Goal: Task Accomplishment & Management: Manage account settings

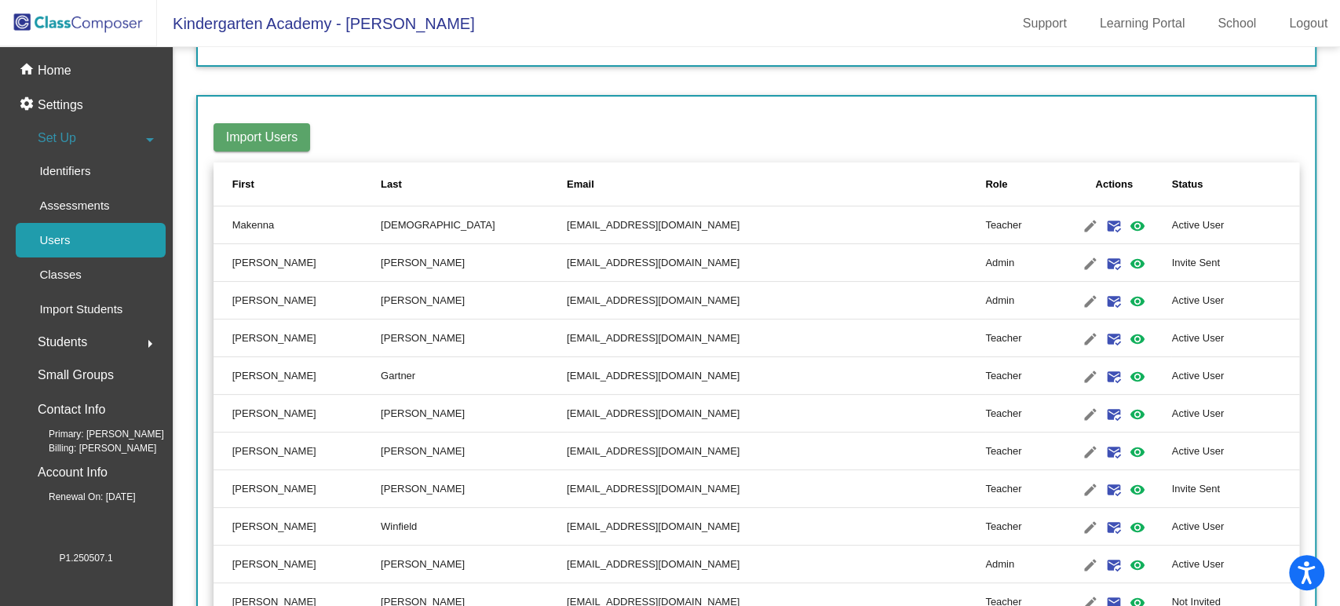
scroll to position [261, 0]
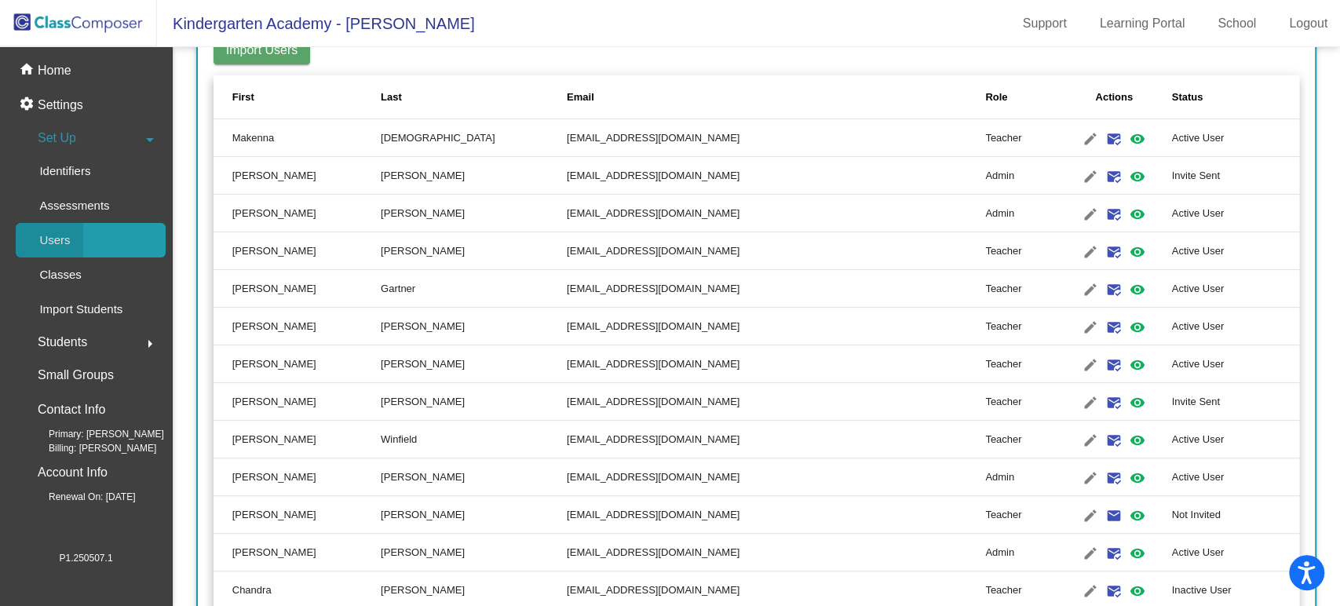
click at [56, 237] on p "Users" at bounding box center [54, 240] width 31 height 19
click at [1081, 400] on mat-icon "edit" at bounding box center [1090, 402] width 19 height 19
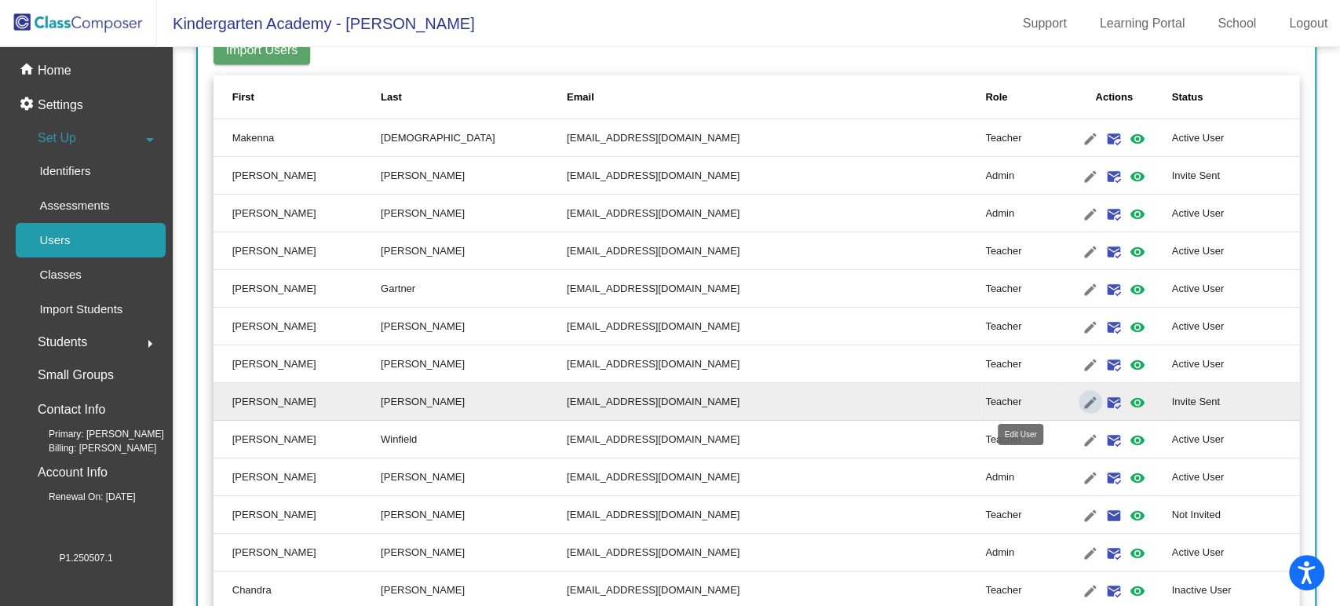
type input "[PERSON_NAME]"
type input "[EMAIL_ADDRESS][DOMAIN_NAME]"
radio input "true"
click at [567, 401] on td "[EMAIL_ADDRESS][DOMAIN_NAME]" at bounding box center [776, 402] width 418 height 38
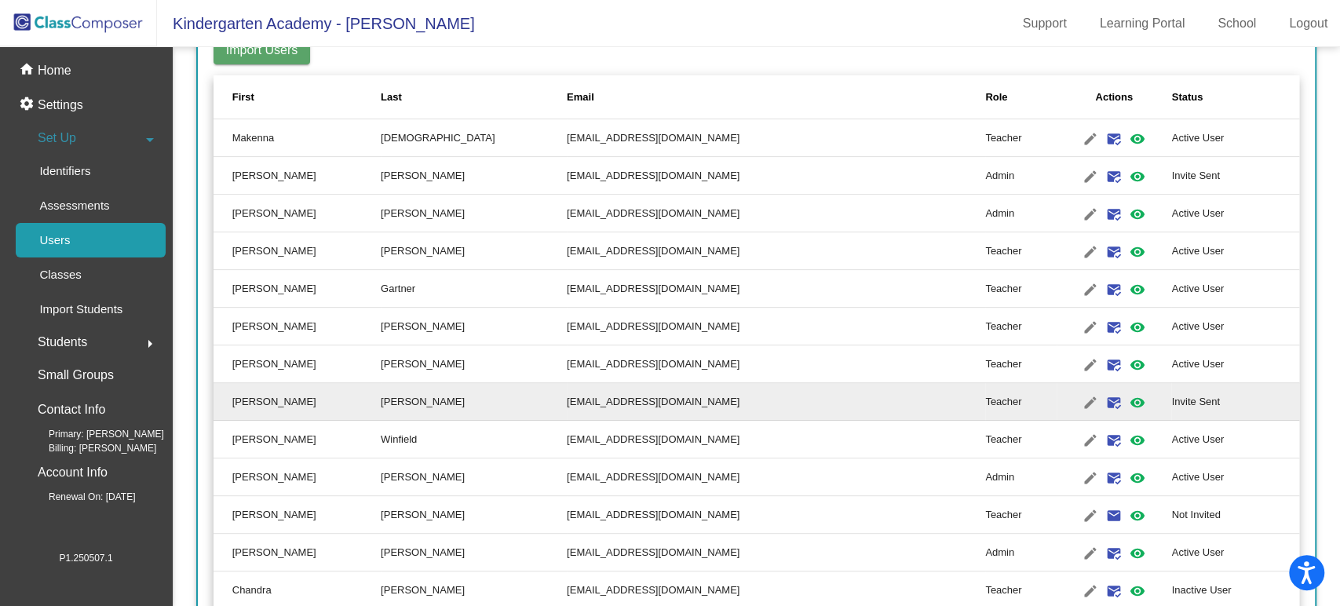
scroll to position [0, 0]
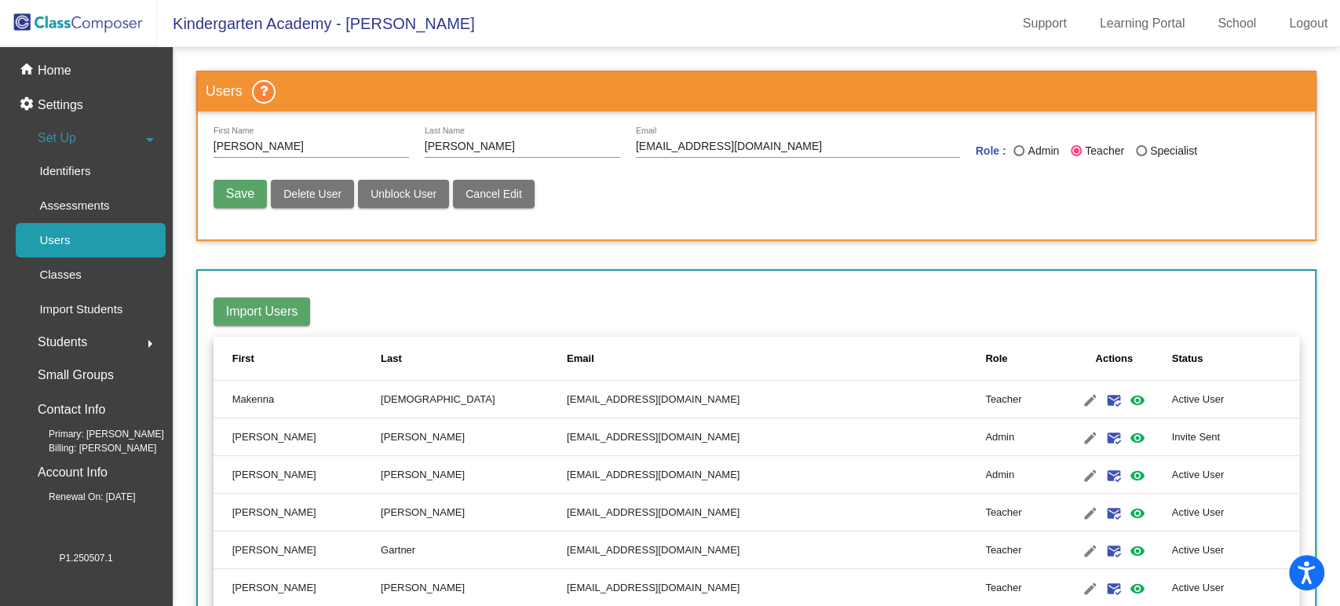
click at [641, 145] on input "[EMAIL_ADDRESS][DOMAIN_NAME]" at bounding box center [798, 147] width 324 height 13
type input "[EMAIL_ADDRESS][DOMAIN_NAME]"
click at [727, 188] on div "Save Delete User Unblock User Cancel Edit" at bounding box center [757, 202] width 1086 height 44
click at [238, 185] on button "Save" at bounding box center [240, 194] width 53 height 28
radio input "false"
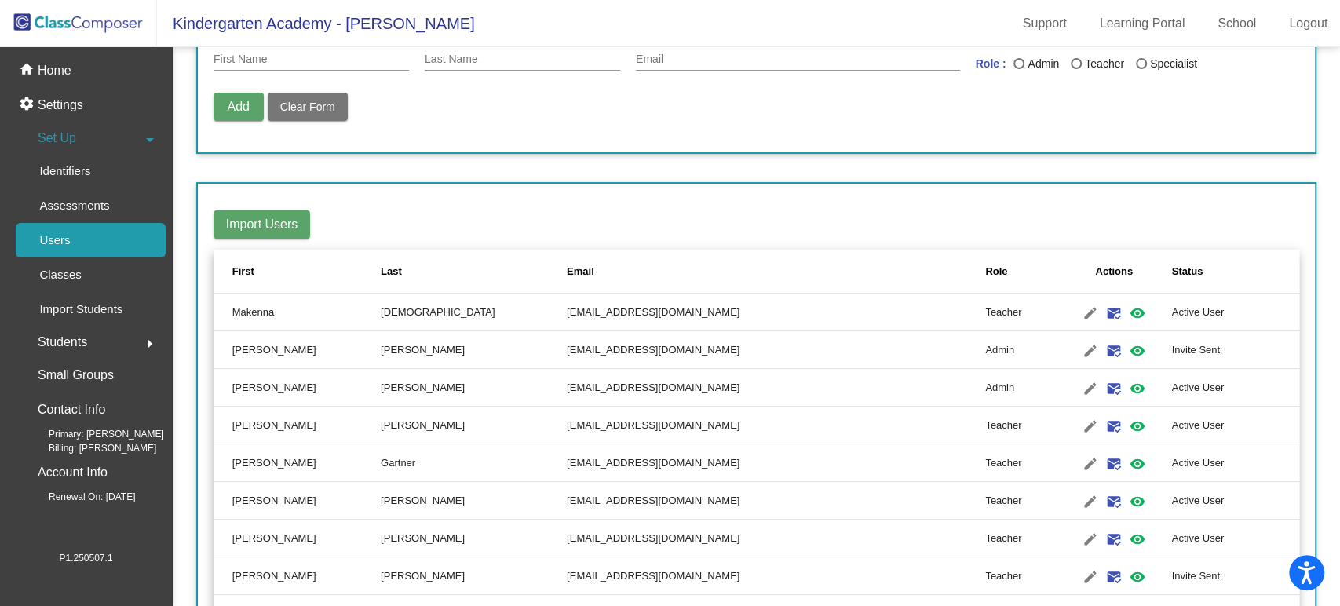
scroll to position [261, 0]
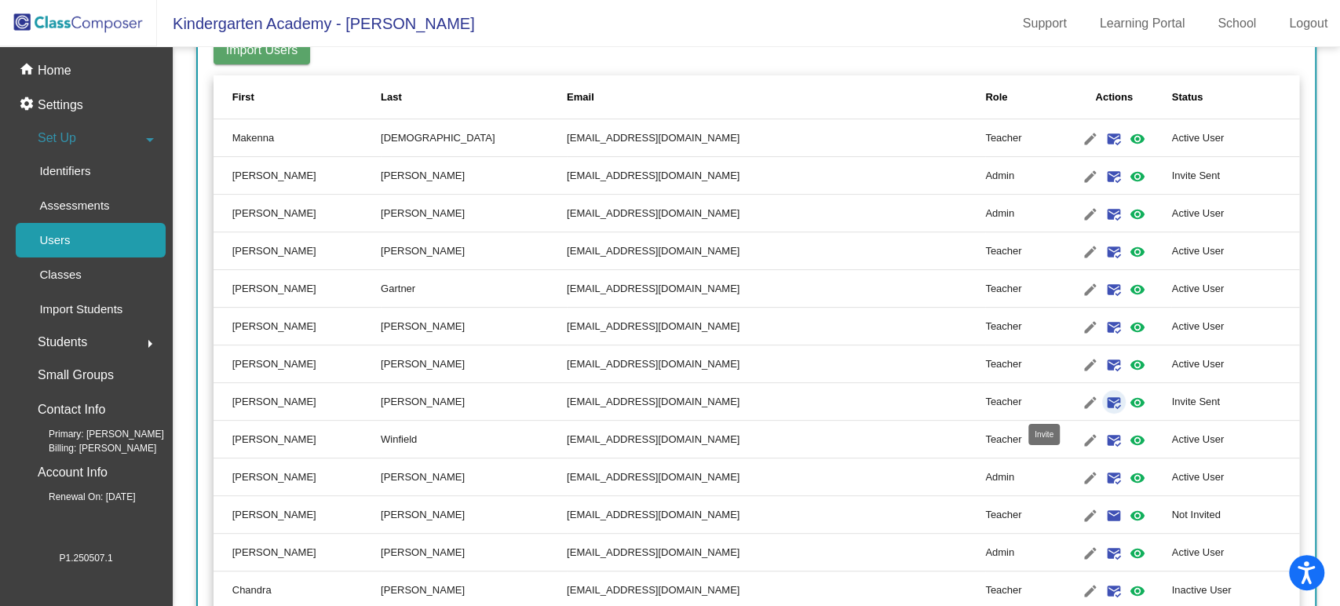
click at [1104, 403] on mat-icon "mark_email_read" at bounding box center [1113, 402] width 19 height 19
